Goal: Task Accomplishment & Management: Manage account settings

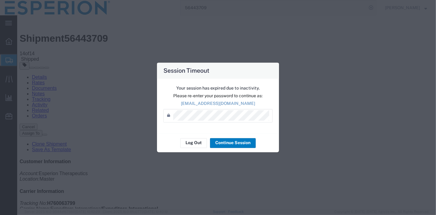
scroll to position [84, 0]
click at [193, 140] on button "Log Out" at bounding box center [193, 143] width 27 height 10
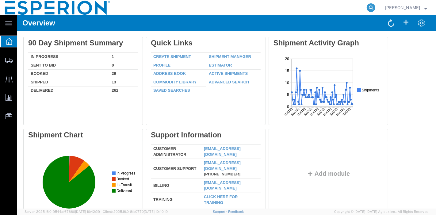
click at [366, 8] on icon at bounding box center [370, 7] width 9 height 9
click at [345, 7] on input "search" at bounding box center [273, 7] width 186 height 15
paste input "56443228"
type input "56443228"
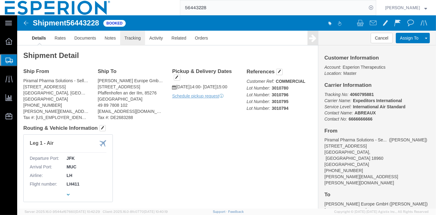
click link "Tracking"
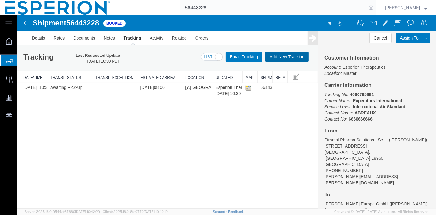
click at [293, 56] on button "Add New Tracking" at bounding box center [287, 56] width 44 height 10
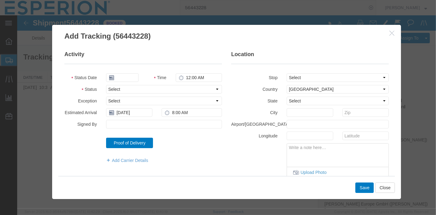
type input "[DATE]"
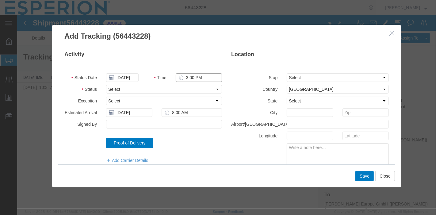
click at [183, 77] on input "3:00 PM" at bounding box center [198, 77] width 46 height 9
type input "1:15 PM"
click at [153, 88] on select "Select Arrival Notice Available Arrival Notice Imported Arrive at Delivery Loca…" at bounding box center [164, 89] width 116 height 9
select select "INTRANST"
click at [106, 85] on select "Select Arrival Notice Available Arrival Notice Imported Arrive at Delivery Loca…" at bounding box center [164, 89] width 116 height 9
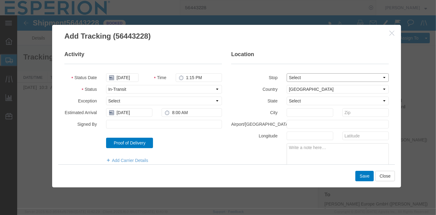
click at [333, 77] on select "Select From: [STREET_ADDRESS] To: [STREET_ADDRESS]" at bounding box center [337, 77] width 102 height 9
select select "{"pickupDeliveryInfoId": "122172484","pickupOrDelivery": "P","stopNum": "1","lo…"
click at [286, 73] on select "Select From: [STREET_ADDRESS] To: [STREET_ADDRESS]" at bounding box center [337, 77] width 102 height 9
select select "PA"
type input "[GEOGRAPHIC_DATA]"
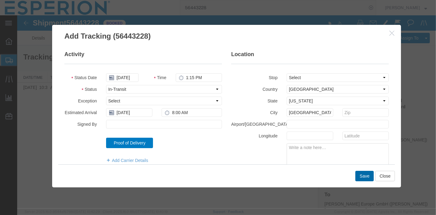
click at [363, 175] on button "Save" at bounding box center [364, 176] width 18 height 10
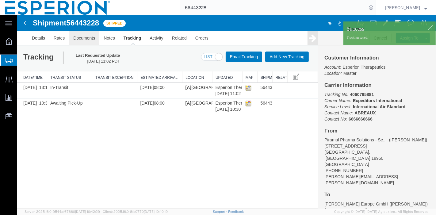
click at [85, 39] on link "Documents" at bounding box center [84, 38] width 30 height 15
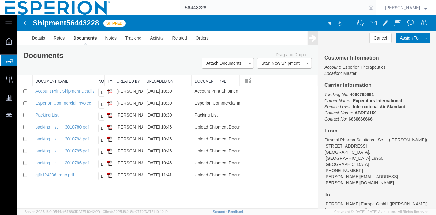
click at [270, 189] on div "Shipment 56443228 8 of 8 Shipped Details Rates Documents Notes Tracking Activit…" at bounding box center [226, 111] width 419 height 193
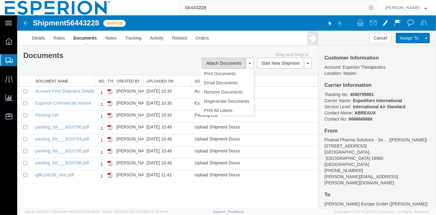
click at [221, 63] on button "Attach Documents" at bounding box center [223, 63] width 44 height 11
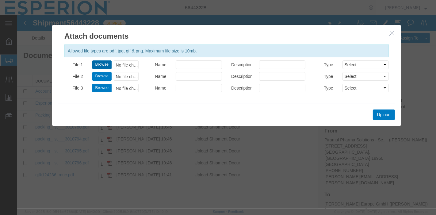
click at [104, 64] on button "Browse" at bounding box center [101, 64] width 19 height 9
type input "C:\fakepath\Nustendi SVL to DSE-[DATE]-REVISED.pdf"
click at [381, 112] on button "Upload" at bounding box center [383, 114] width 22 height 10
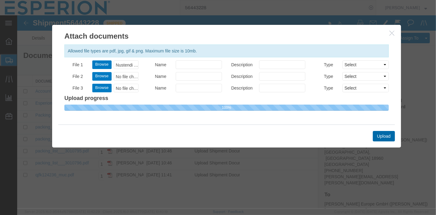
select select
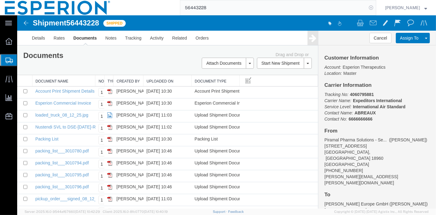
click at [370, 6] on icon at bounding box center [370, 7] width 9 height 9
click at [351, 8] on input "search" at bounding box center [273, 7] width 186 height 15
paste input "56443709"
type input "56443709"
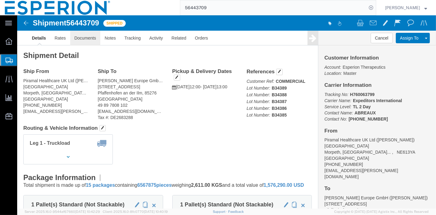
click link "Documents"
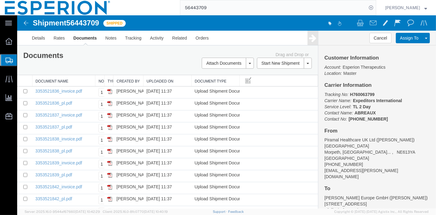
click at [28, 29] on div "Shipment 56443709 14 of 14 Shipped" at bounding box center [121, 25] width 209 height 12
click at [25, 23] on img at bounding box center [25, 22] width 7 height 7
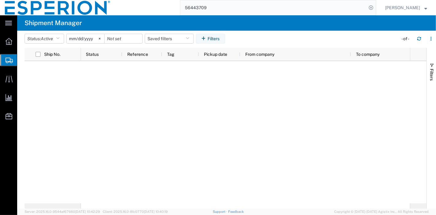
click at [25, 23] on h4 "Shipment Manager" at bounding box center [53, 22] width 57 height 15
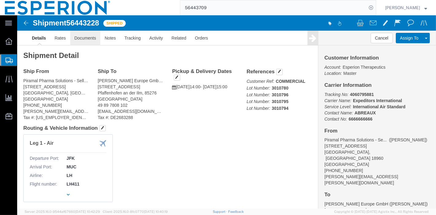
click link "Documents"
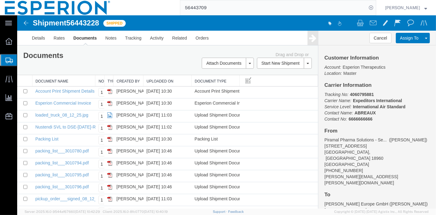
drag, startPoint x: 94, startPoint y: 80, endPoint x: 151, endPoint y: 83, distance: 57.7
click at [151, 83] on div "Document Name No. of Copies to Print Type Created by Uploaded On Document Type …" at bounding box center [167, 152] width 301 height 154
drag, startPoint x: 94, startPoint y: 78, endPoint x: 105, endPoint y: 78, distance: 11.0
click at [105, 78] on div "Document Name No. of Copies to Print Type Created by Uploaded On Document Type …" at bounding box center [167, 152] width 301 height 154
drag, startPoint x: 95, startPoint y: 78, endPoint x: 99, endPoint y: 78, distance: 3.7
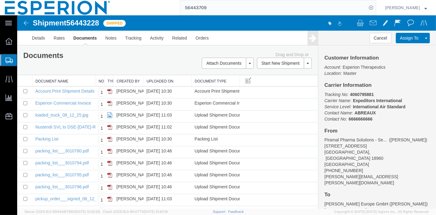
click at [99, 78] on div "Document Name No. of Copies to Print Type Created by Uploaded On Document Type …" at bounding box center [167, 152] width 301 height 154
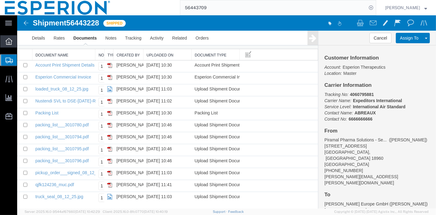
click at [10, 44] on icon at bounding box center [9, 41] width 7 height 7
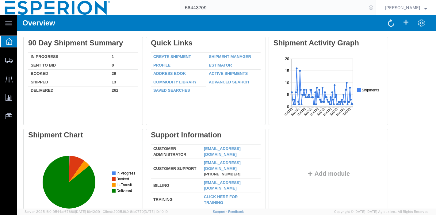
click at [370, 6] on icon at bounding box center [370, 7] width 9 height 9
click at [373, 9] on icon at bounding box center [370, 7] width 9 height 9
click at [321, 9] on input "search" at bounding box center [273, 7] width 186 height 15
paste input "56441582"
type input "56441582"
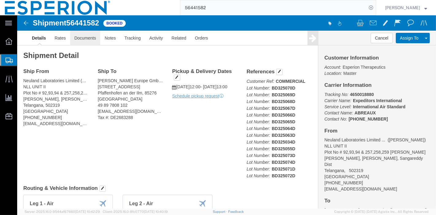
click link "Documents"
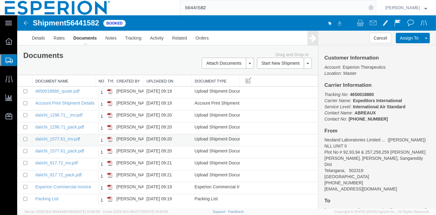
scroll to position [2, 0]
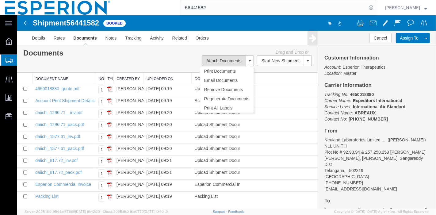
click at [208, 60] on button "Attach Documents" at bounding box center [223, 60] width 44 height 11
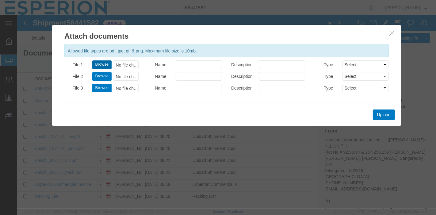
click at [98, 63] on button "Browse" at bounding box center [101, 64] width 19 height 9
type input "C:\fakepath\API-BA (Neuland to DSE)-[DATE].pdf"
click at [380, 115] on button "Upload" at bounding box center [383, 114] width 22 height 10
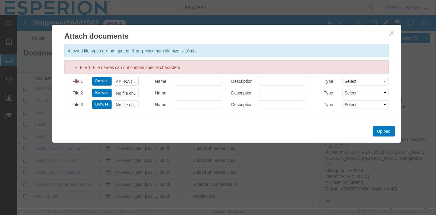
click at [390, 38] on h2 "Attach documents" at bounding box center [226, 33] width 349 height 17
click at [389, 32] on icon "button" at bounding box center [391, 32] width 5 height 5
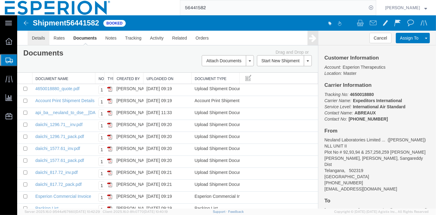
click at [40, 39] on link "Details" at bounding box center [38, 38] width 22 height 15
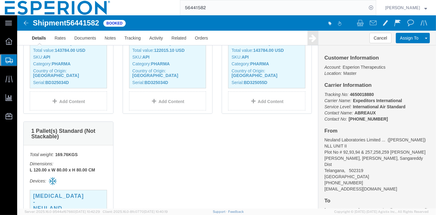
scroll to position [1739, 0]
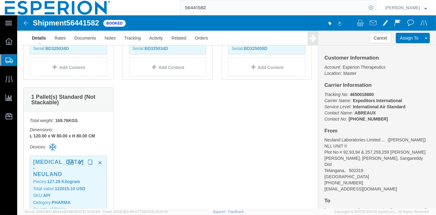
click p "SKU: API"
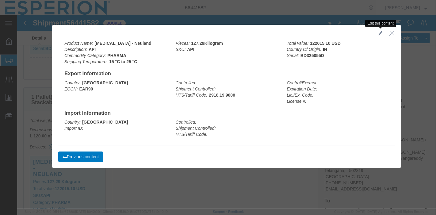
click span "button"
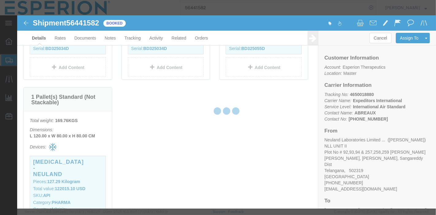
type input "FROM_15_TO_25"
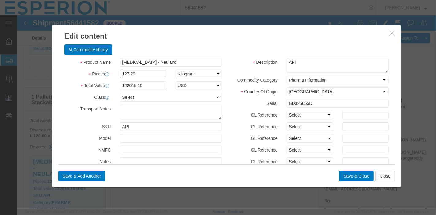
drag, startPoint x: 120, startPoint y: 58, endPoint x: 70, endPoint y: 54, distance: 50.5
click div "Pieces 127.29 Select Bag Barrels 100Board Feet Bottle Box Blister Pack Carats C…"
type input "124.73"
type input "119561.19"
click div "Save & Add Another Save & Close Close"
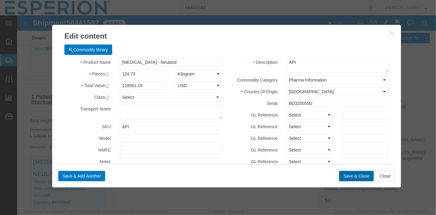
click button "Save & Close"
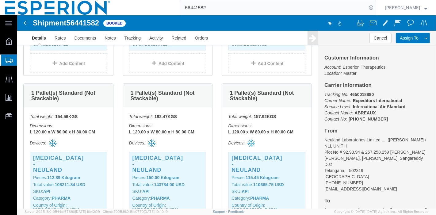
scroll to position [1228, 0]
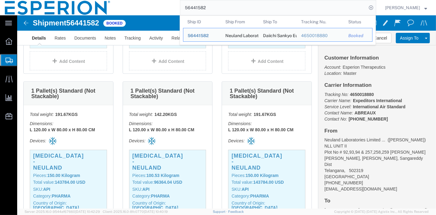
click at [286, 0] on input "56441582" at bounding box center [273, 7] width 186 height 15
drag, startPoint x: 178, startPoint y: 5, endPoint x: 140, endPoint y: 4, distance: 38.0
click at [140, 4] on div "56441582 Ship ID Ship From Ship To Tracking Nu. Status Ship ID 56441582 Ship Fr…" at bounding box center [245, 7] width 261 height 15
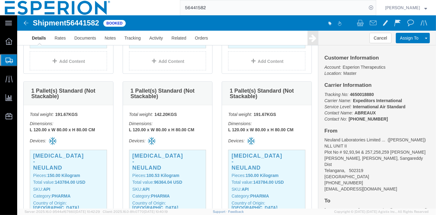
paste input "221808"
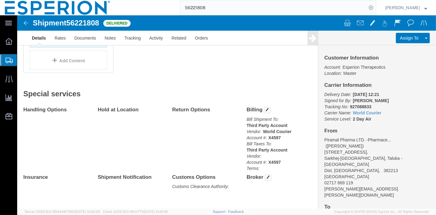
scroll to position [281, 0]
click link "Documents"
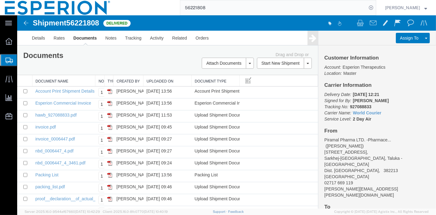
click at [215, 8] on input "56221808" at bounding box center [273, 7] width 186 height 15
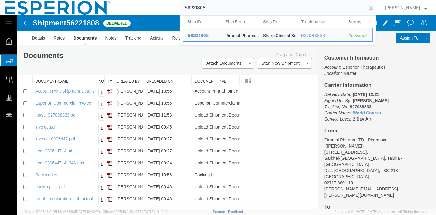
drag, startPoint x: 214, startPoint y: 9, endPoint x: 151, endPoint y: -2, distance: 64.5
click at [151, 0] on html "main_menu Created with Sketch. Collapse Menu Overview Shipments Shipment Manage…" at bounding box center [218, 107] width 436 height 215
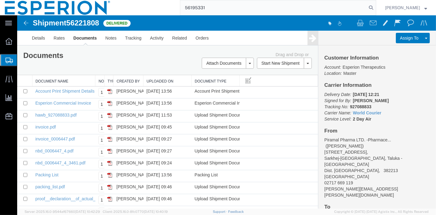
type input "56195331"
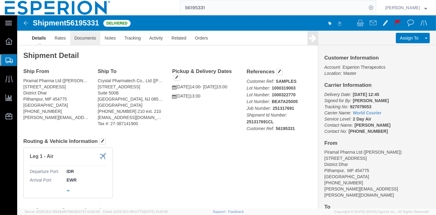
click link "Documents"
